Goal: Check status: Check status

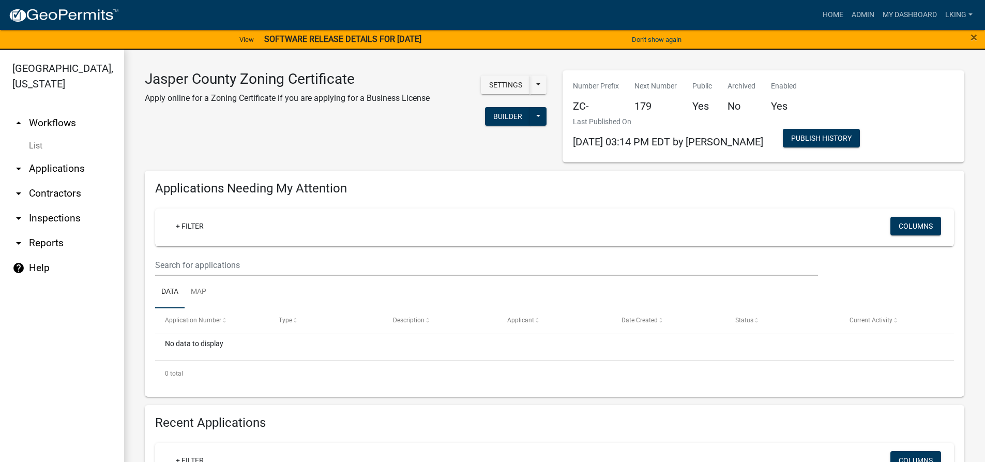
scroll to position [414, 0]
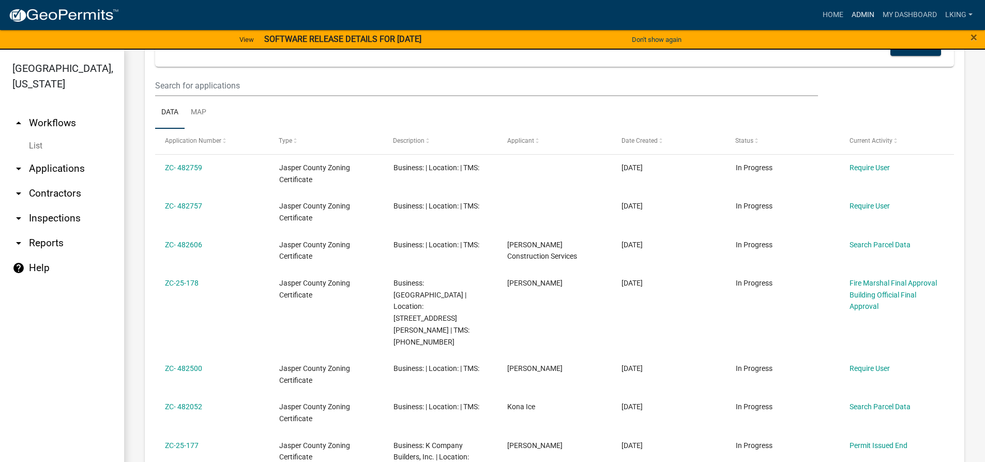
click at [862, 15] on link "Admin" at bounding box center [862, 15] width 31 height 20
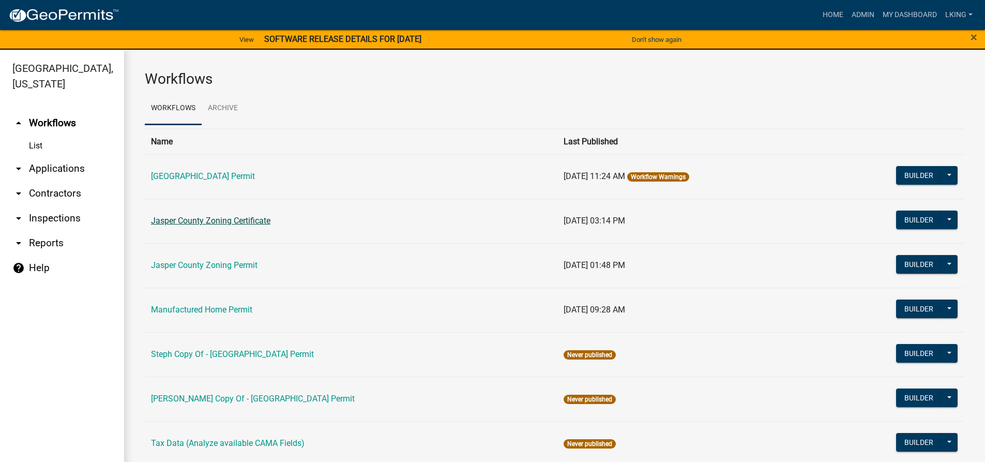
click at [231, 222] on link "Jasper County Zoning Certificate" at bounding box center [210, 221] width 119 height 10
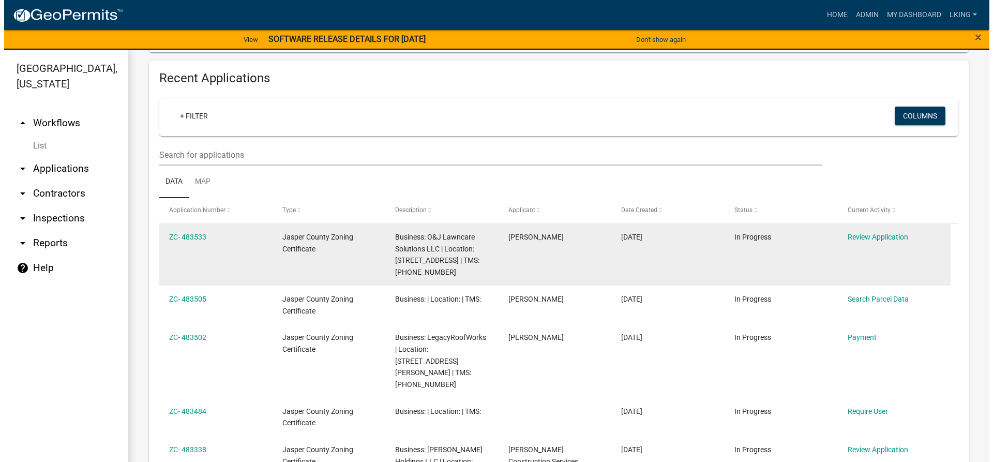
scroll to position [362, 0]
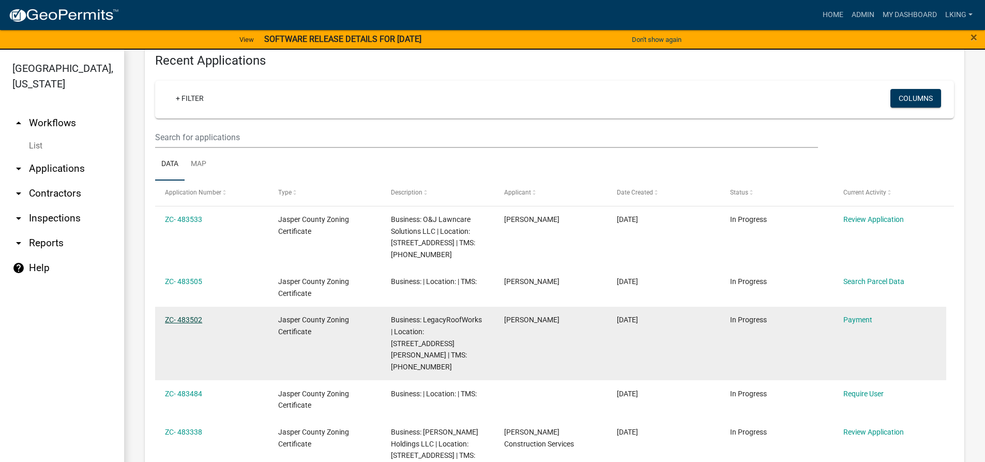
click at [184, 317] on link "ZC- 483502" at bounding box center [183, 319] width 37 height 8
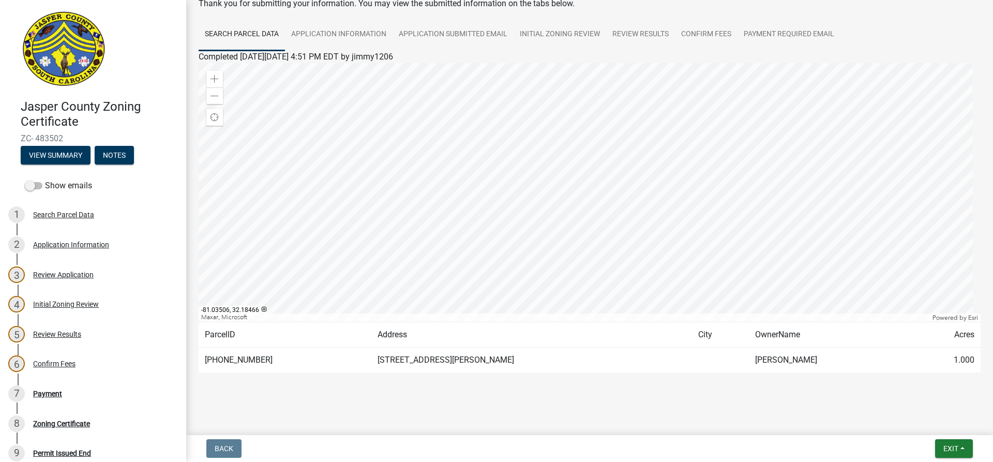
scroll to position [63, 0]
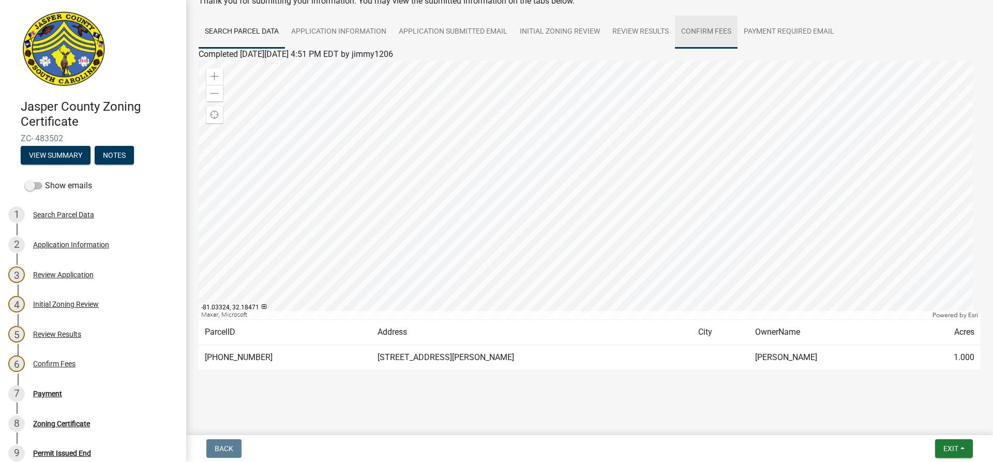
click at [721, 33] on link "Confirm Fees" at bounding box center [706, 32] width 63 height 33
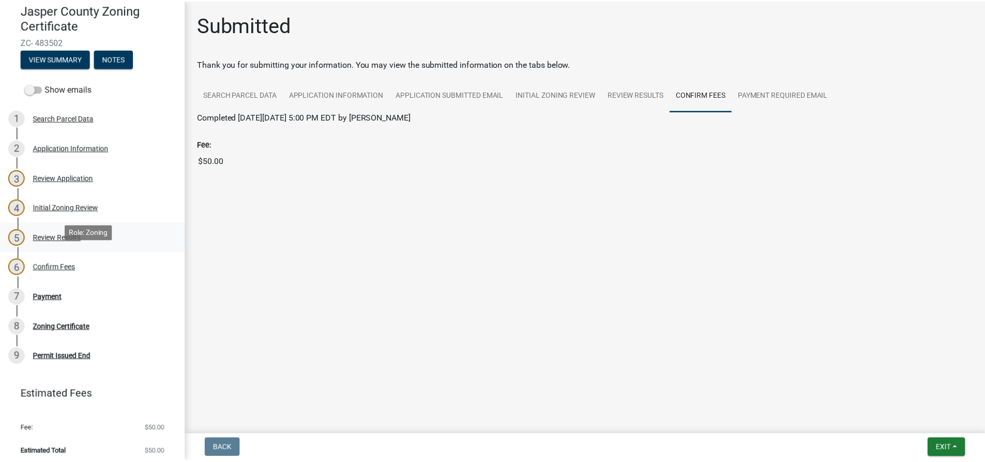
scroll to position [102, 0]
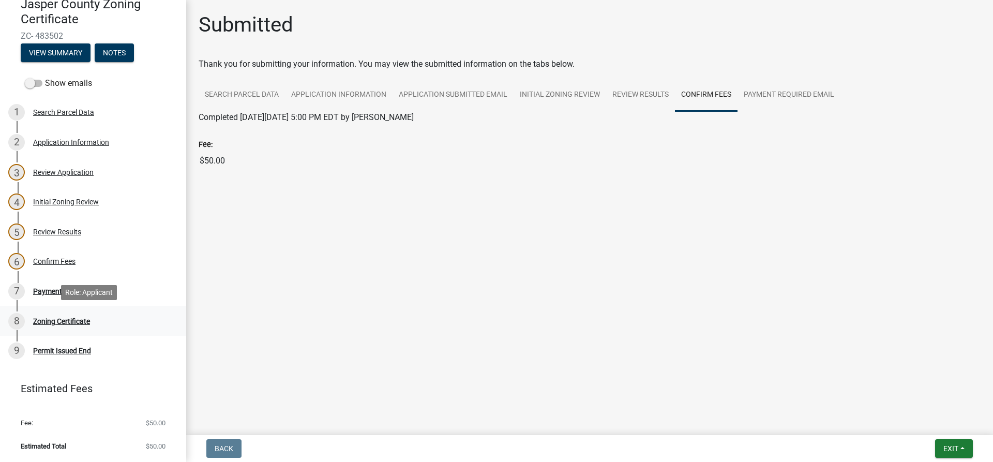
click at [91, 323] on div "8 Zoning Certificate" at bounding box center [88, 321] width 161 height 17
click at [86, 323] on div "Zoning Certificate" at bounding box center [61, 320] width 57 height 7
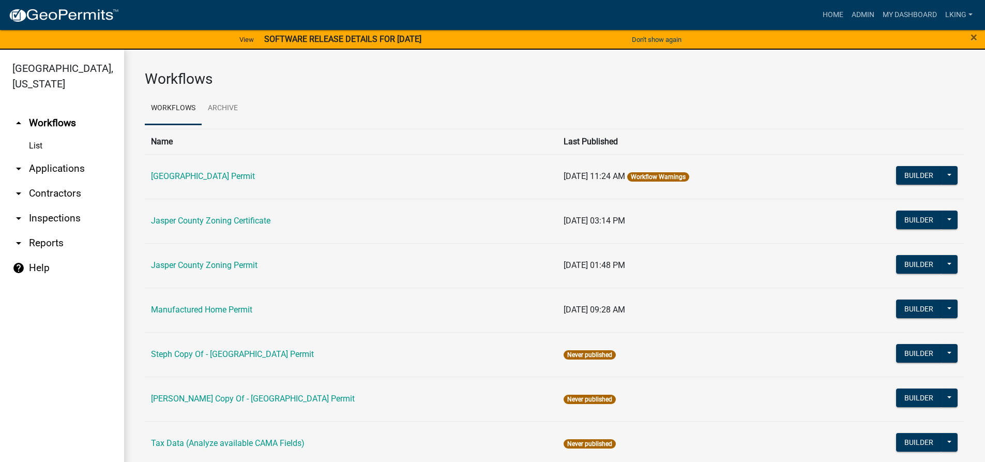
click at [208, 216] on link "Jasper County Zoning Certificate" at bounding box center [210, 221] width 119 height 10
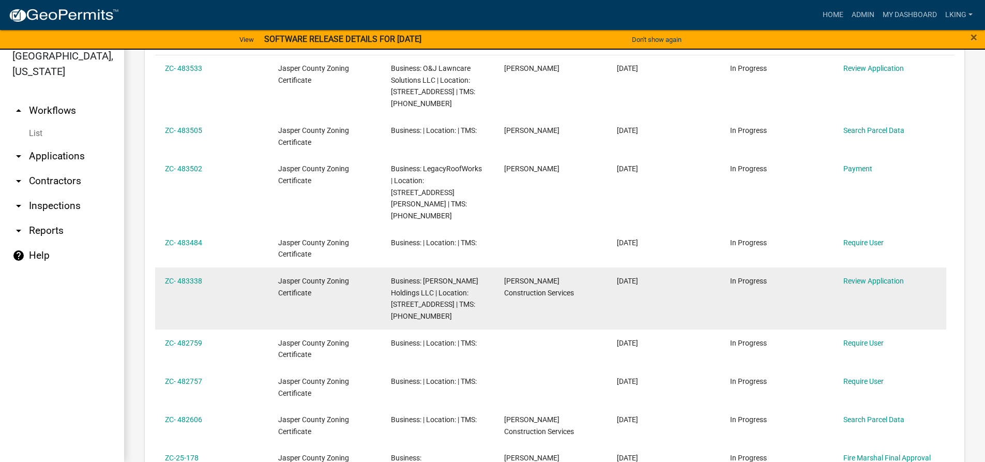
scroll to position [517, 0]
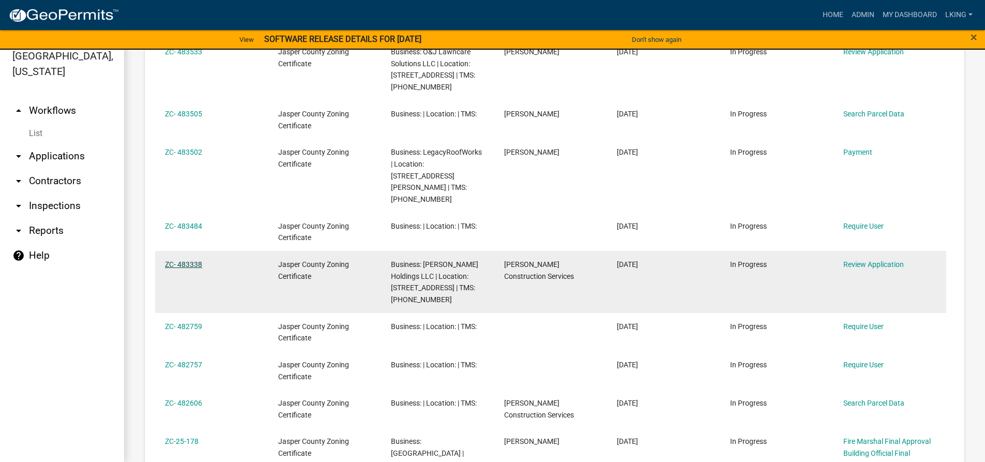
click at [170, 260] on link "ZC- 483338" at bounding box center [183, 264] width 37 height 8
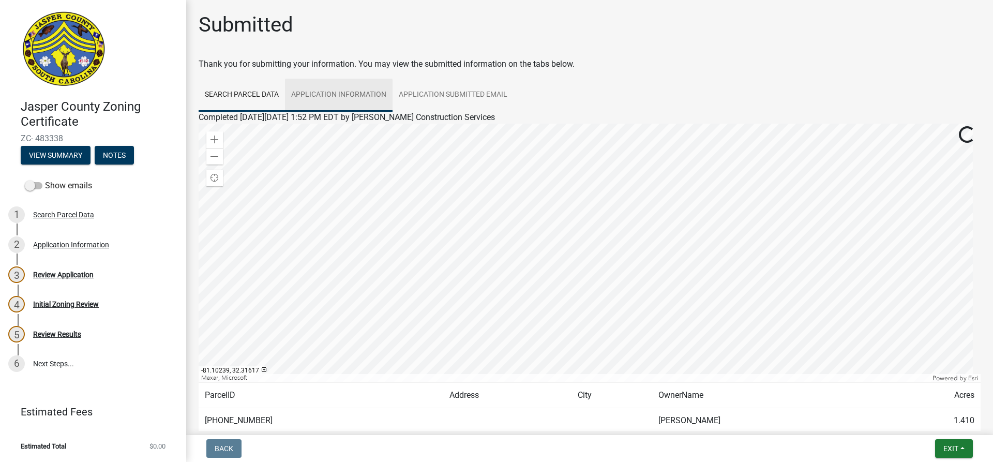
click at [339, 98] on link "Application Information" at bounding box center [339, 95] width 108 height 33
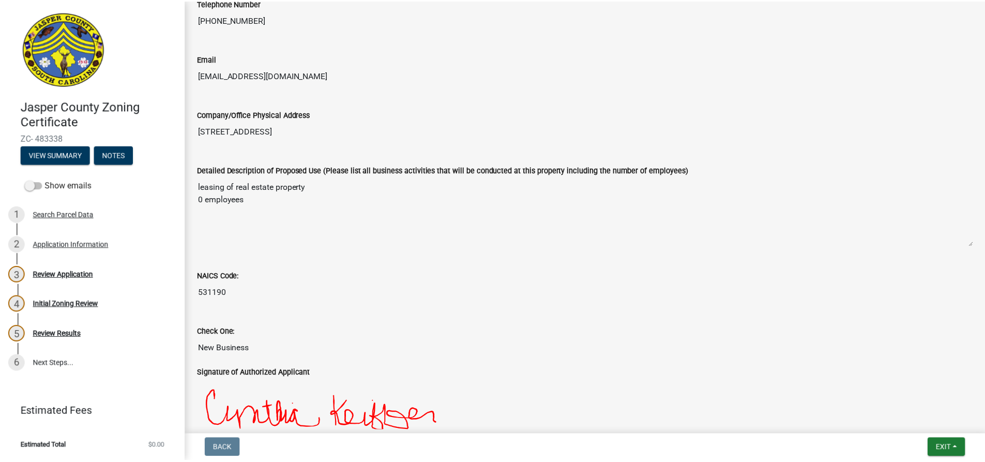
scroll to position [298, 0]
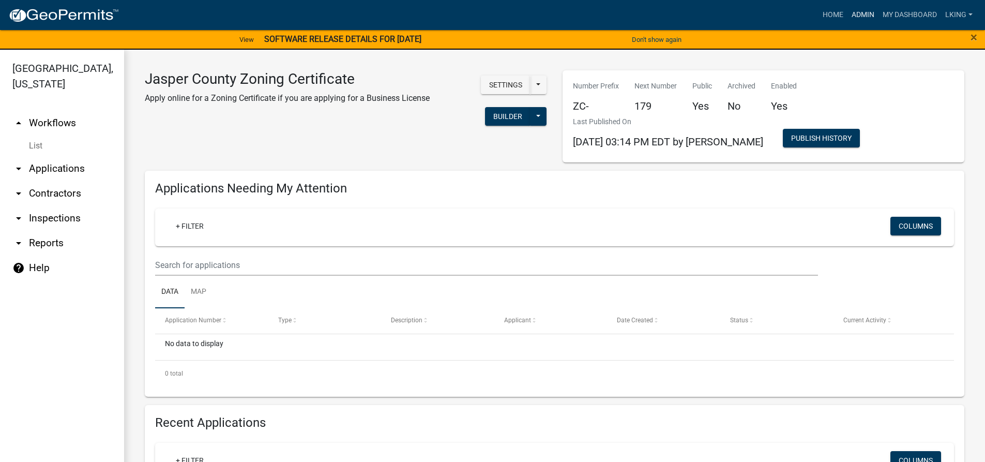
click at [867, 14] on link "Admin" at bounding box center [862, 15] width 31 height 20
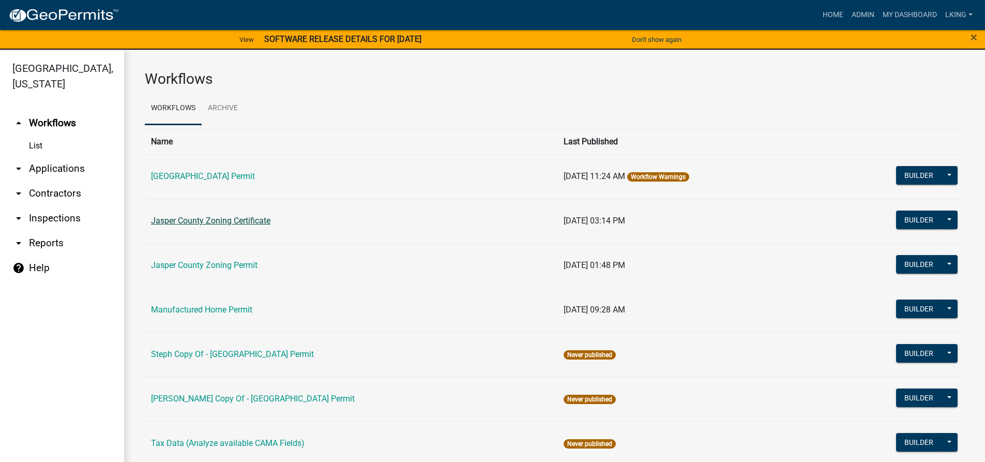
click at [257, 223] on link "Jasper County Zoning Certificate" at bounding box center [210, 221] width 119 height 10
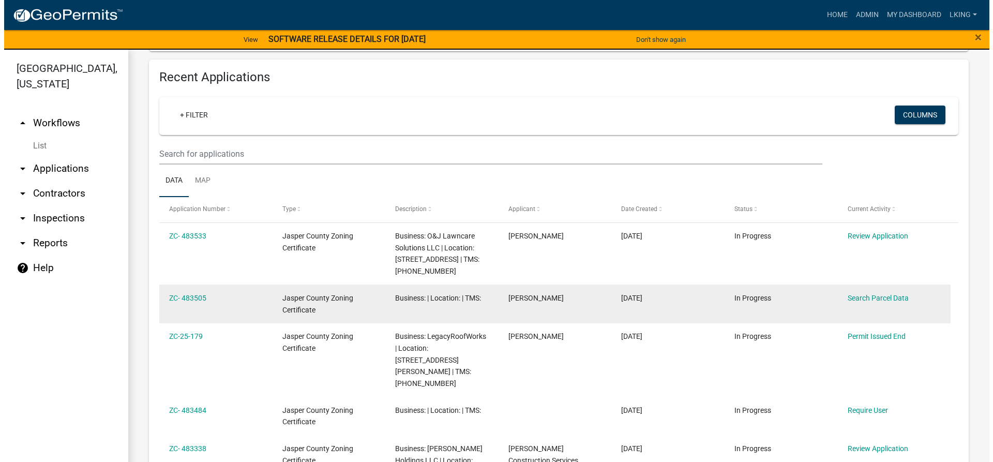
scroll to position [414, 0]
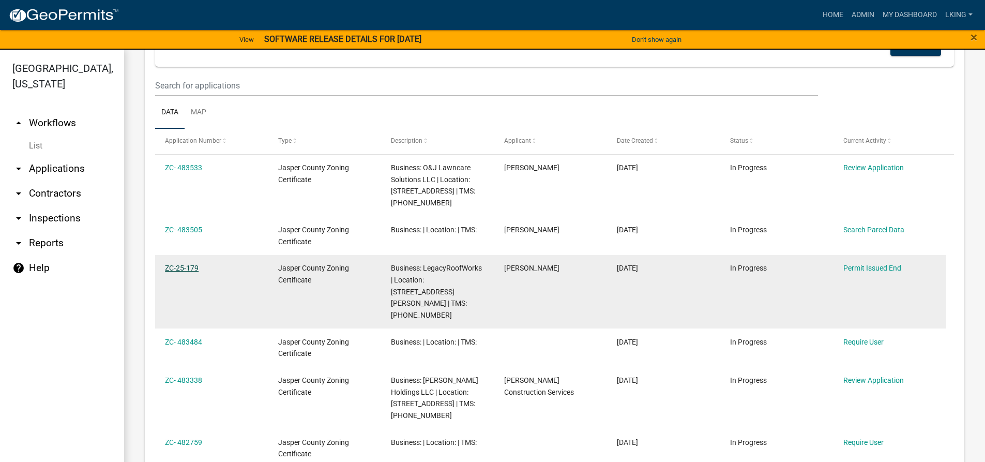
click at [190, 268] on link "ZC-25-179" at bounding box center [182, 268] width 34 height 8
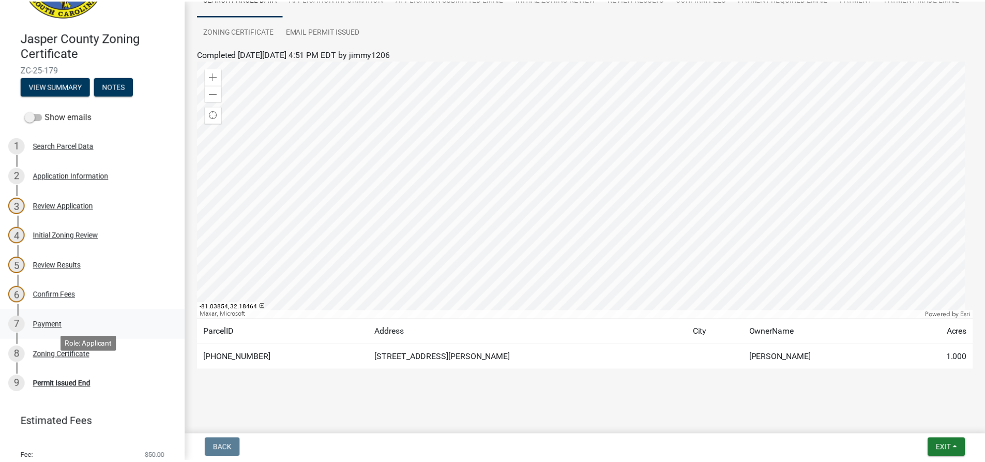
scroll to position [51, 0]
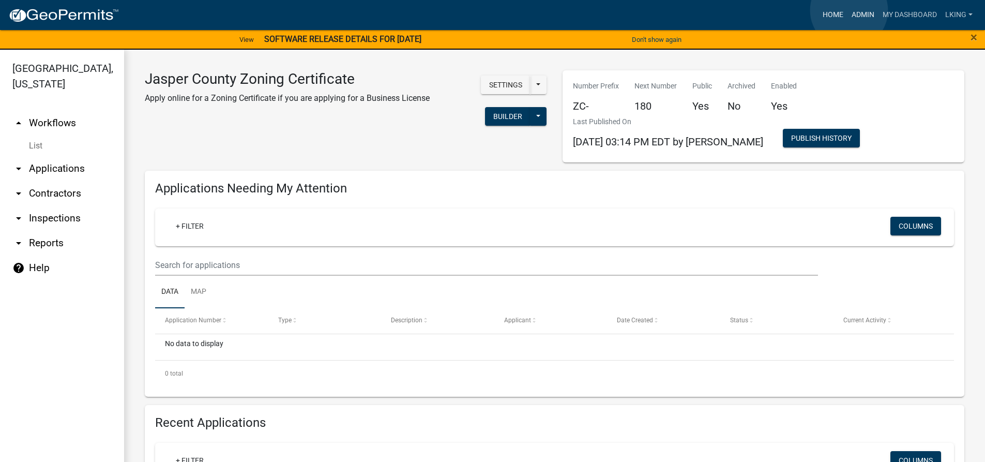
drag, startPoint x: 848, startPoint y: 10, endPoint x: 841, endPoint y: 14, distance: 8.1
click at [848, 10] on link "Admin" at bounding box center [862, 15] width 31 height 20
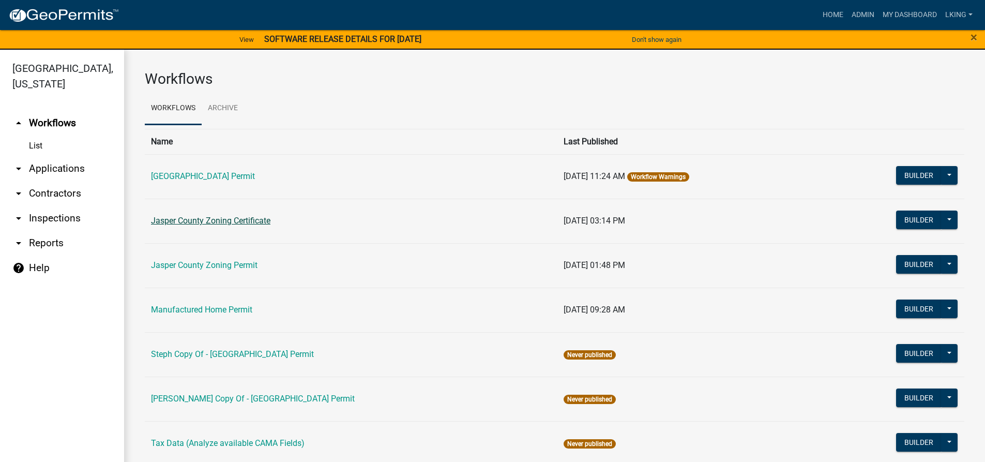
click at [226, 225] on link "Jasper County Zoning Certificate" at bounding box center [210, 221] width 119 height 10
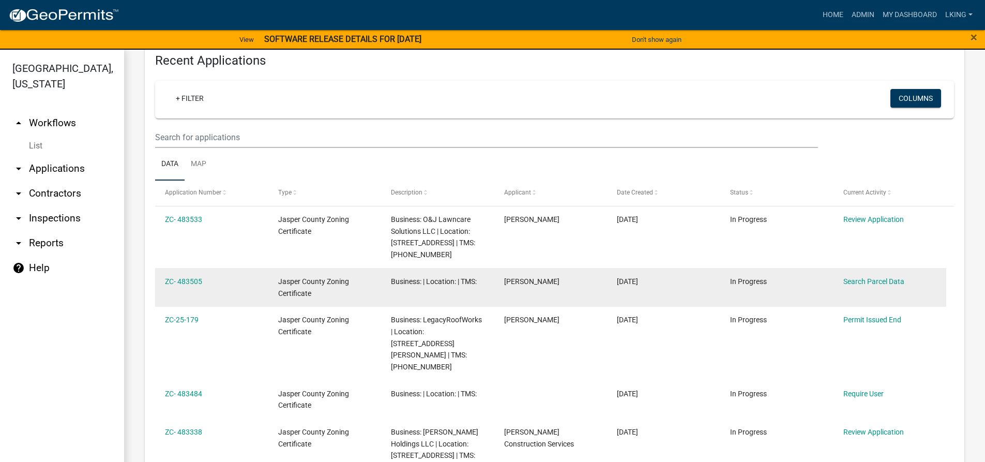
scroll to position [414, 0]
